Goal: Find specific page/section: Find specific page/section

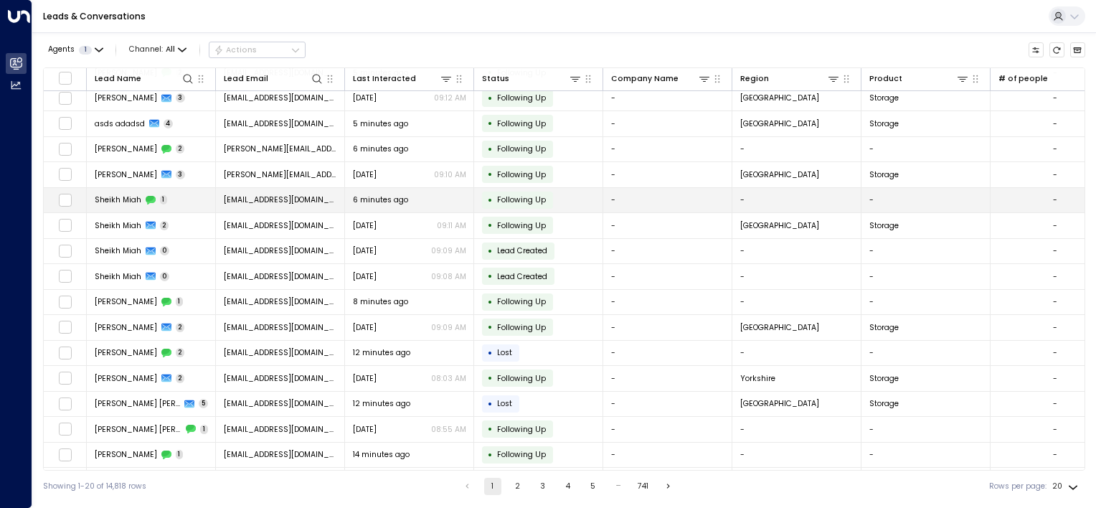
scroll to position [129, 0]
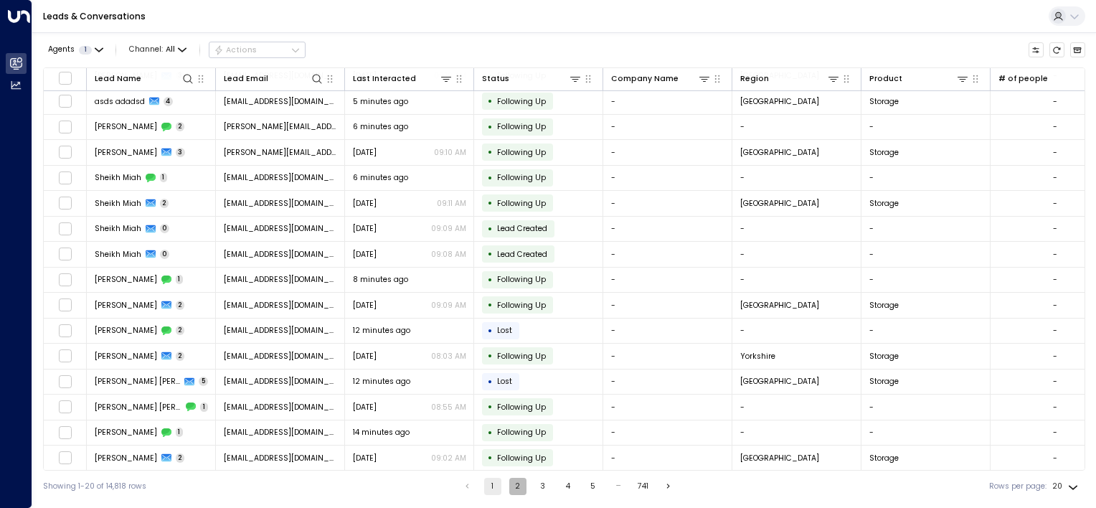
click at [516, 490] on button "2" at bounding box center [517, 486] width 17 height 17
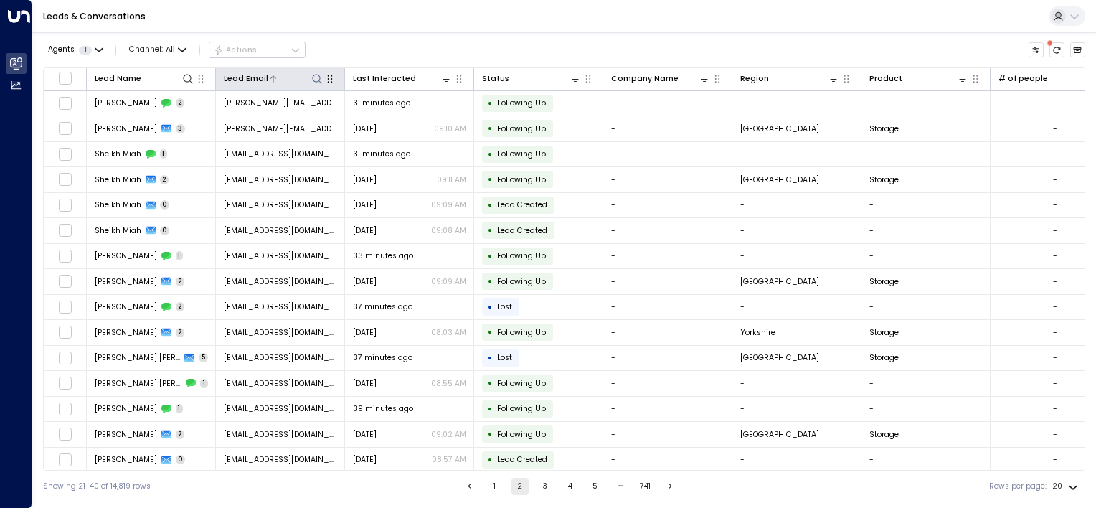
click at [313, 76] on icon at bounding box center [316, 78] width 9 height 9
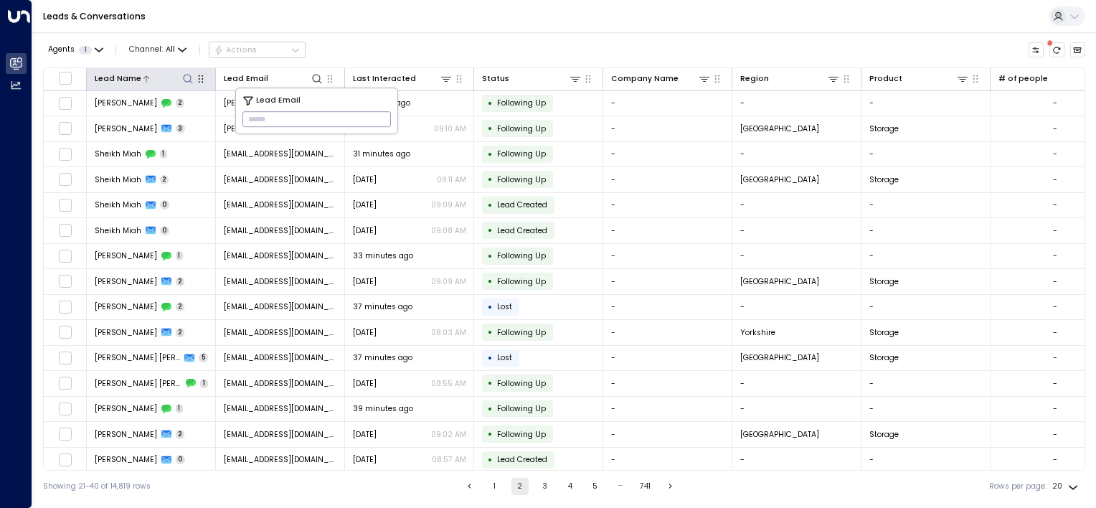
click at [185, 81] on icon at bounding box center [187, 78] width 11 height 11
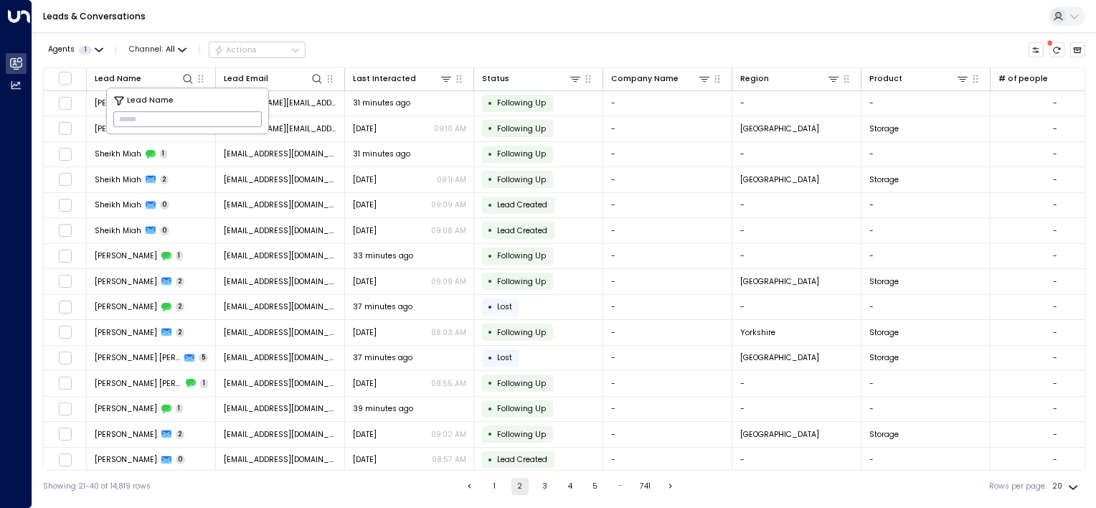
click at [141, 118] on input "text" at bounding box center [187, 119] width 149 height 23
type input "*****"
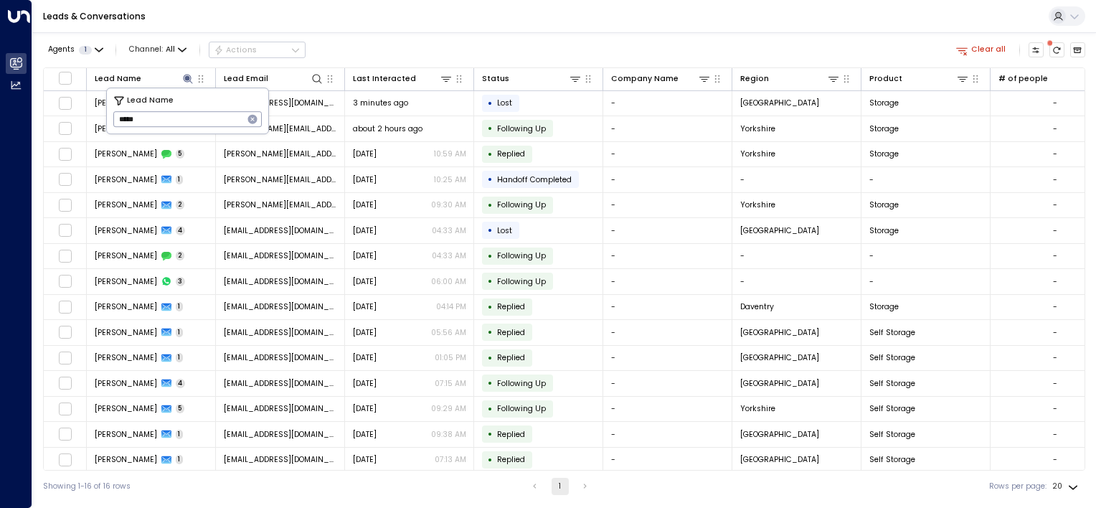
click at [39, 134] on div "Agents 1 Channel: All Actions Clear all Lead Name Lead Email Last Interacted St…" at bounding box center [564, 267] width 1064 height 470
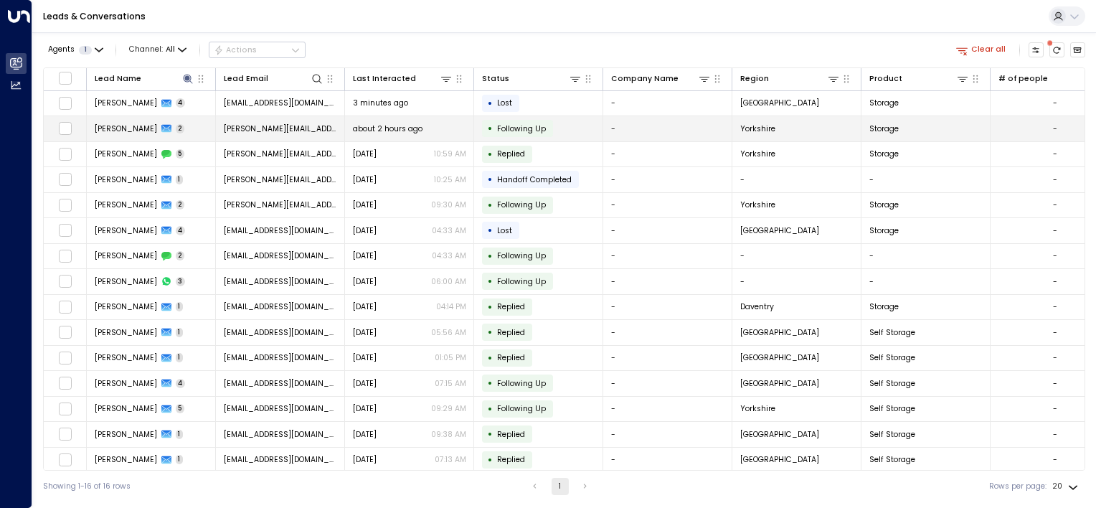
click at [124, 129] on span "[PERSON_NAME]" at bounding box center [126, 128] width 62 height 11
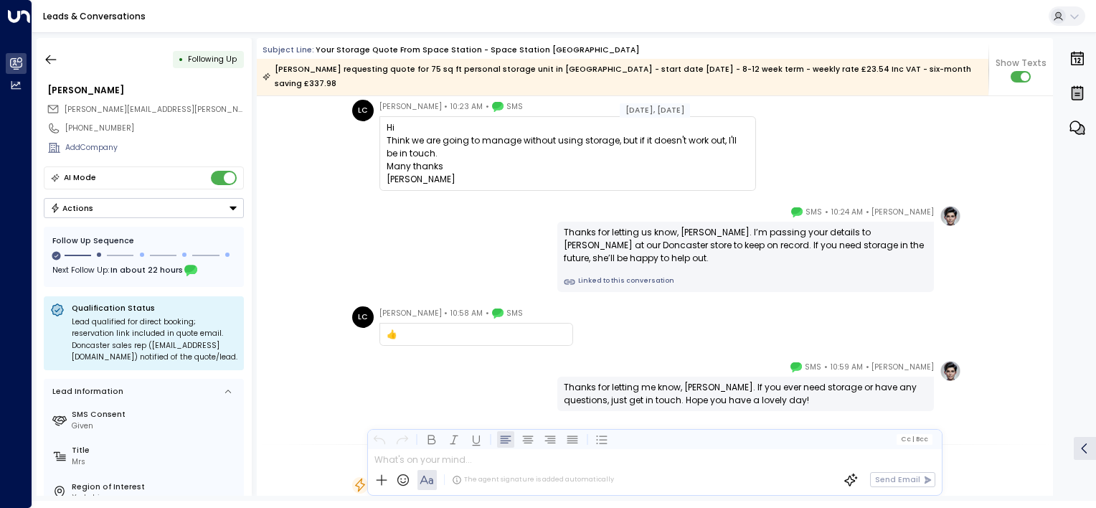
scroll to position [110, 0]
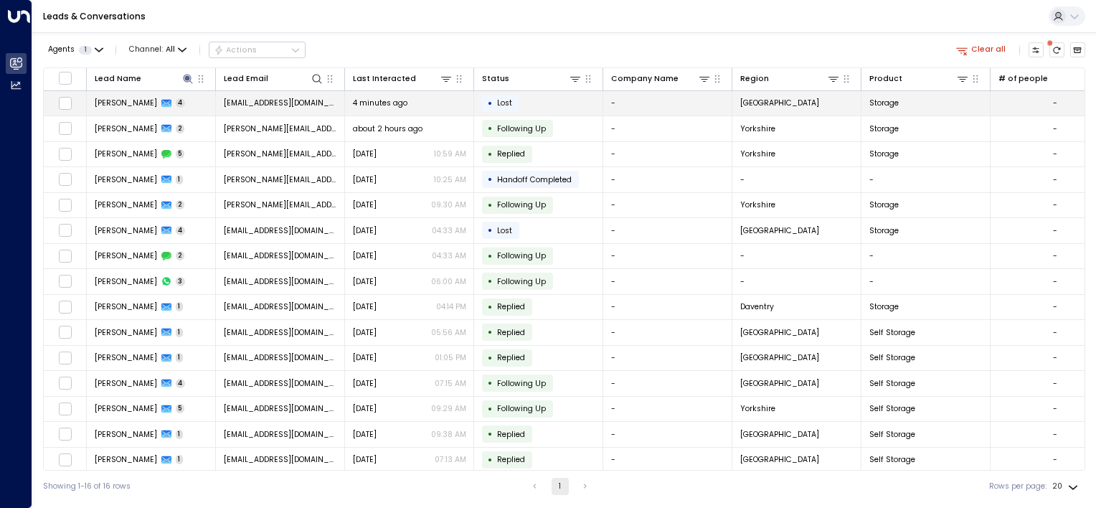
click at [126, 103] on span "[PERSON_NAME]" at bounding box center [126, 103] width 62 height 11
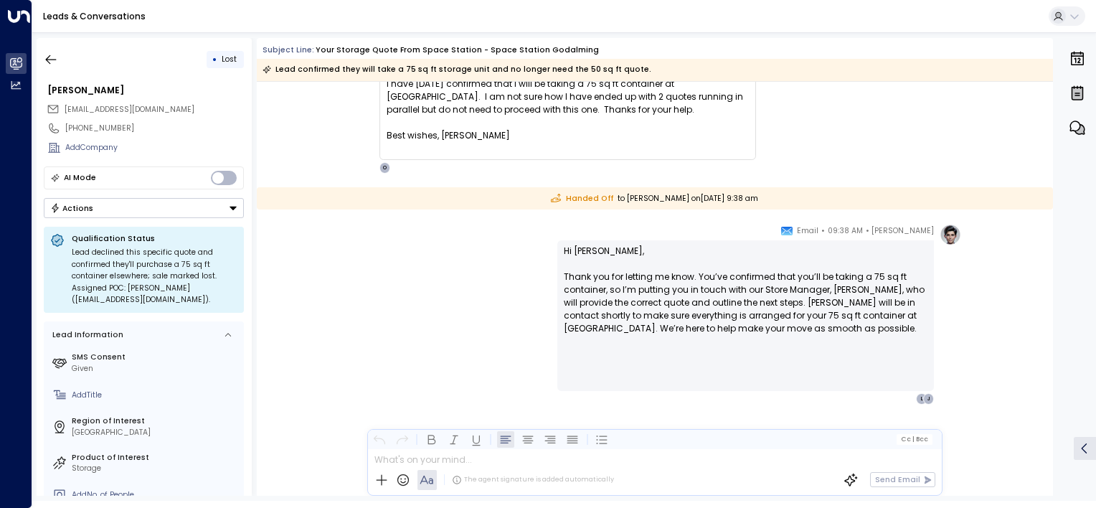
scroll to position [1395, 0]
